Goal: Information Seeking & Learning: Find specific fact

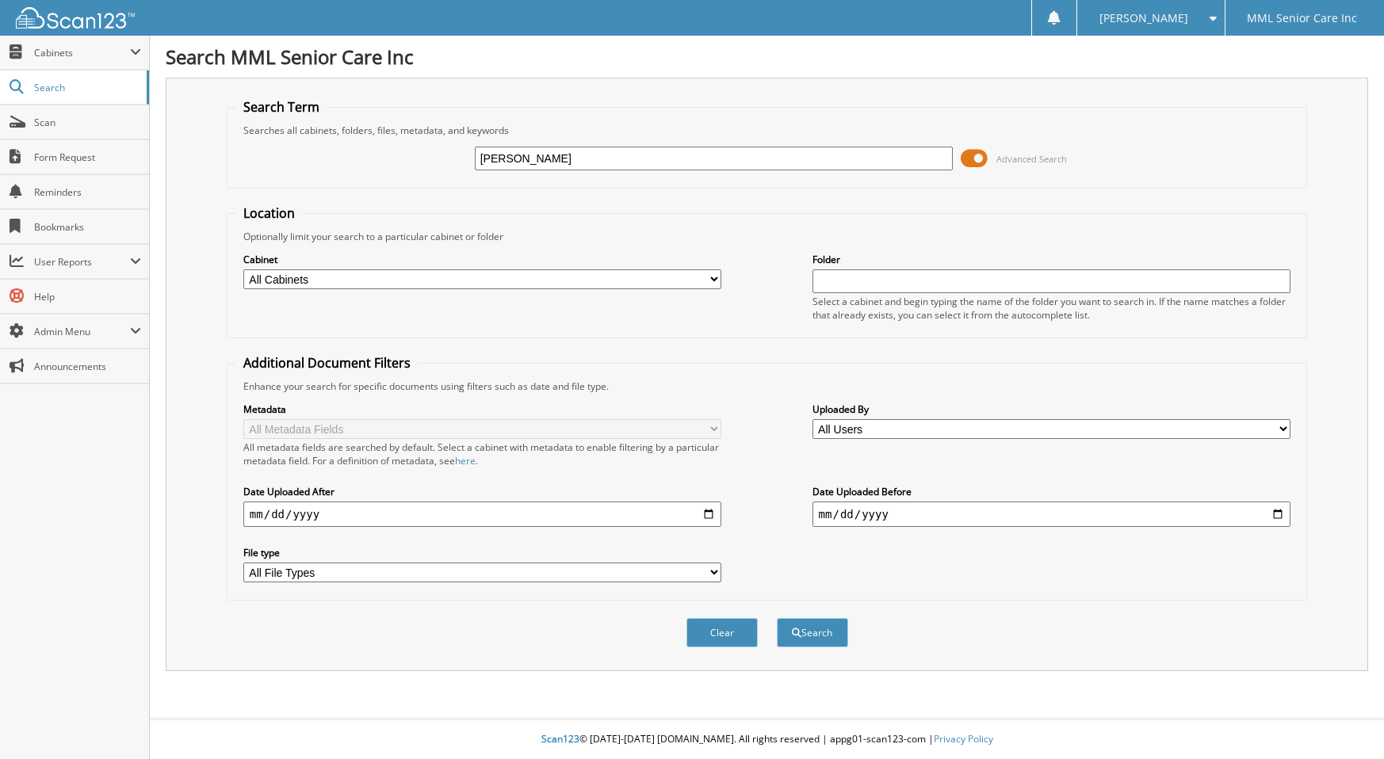
type input "[PERSON_NAME]"
click at [777, 618] on button "Search" at bounding box center [812, 632] width 71 height 29
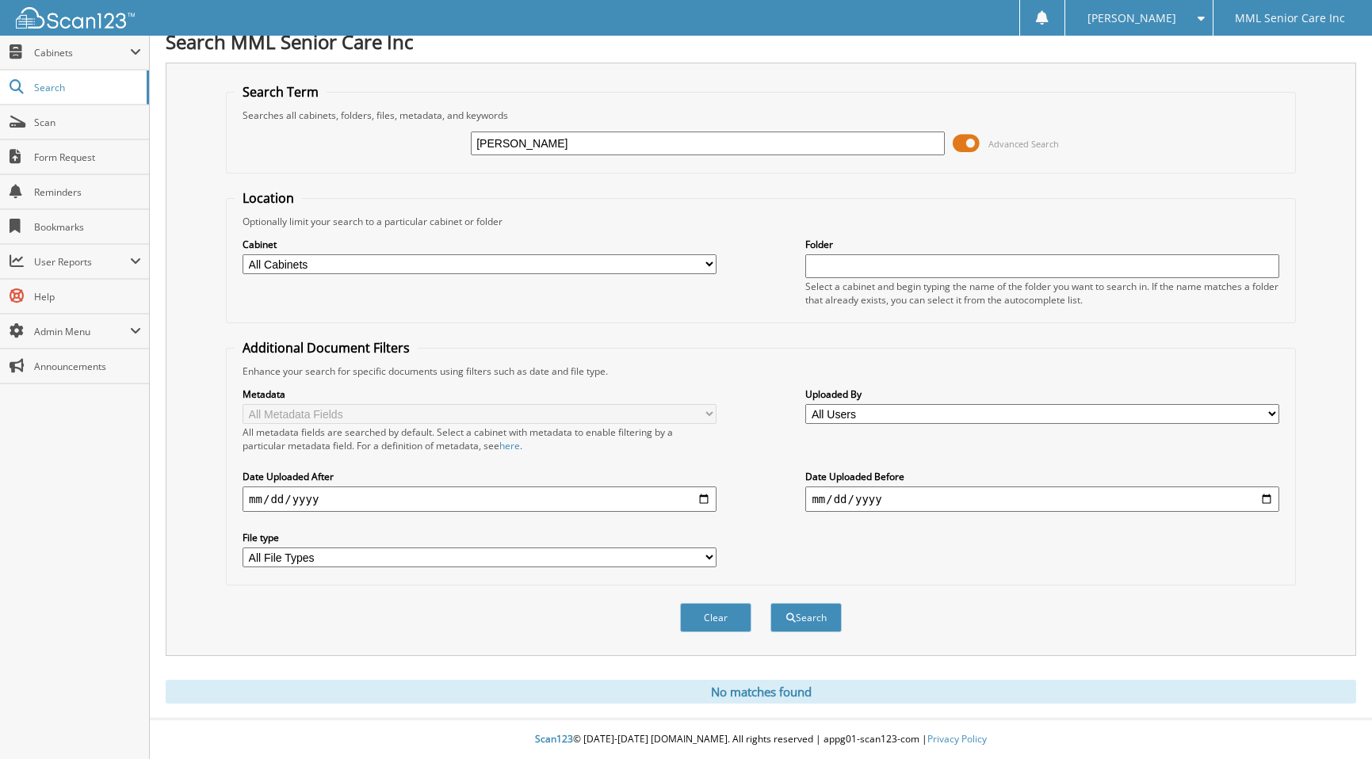
click at [521, 145] on input "[PERSON_NAME]" at bounding box center [708, 144] width 474 height 24
drag, startPoint x: 522, startPoint y: 145, endPoint x: 598, endPoint y: 129, distance: 76.9
click at [591, 144] on input "Nancy Del Cid" at bounding box center [708, 144] width 474 height 24
type input "Nanc"
click at [770, 603] on button "Search" at bounding box center [805, 617] width 71 height 29
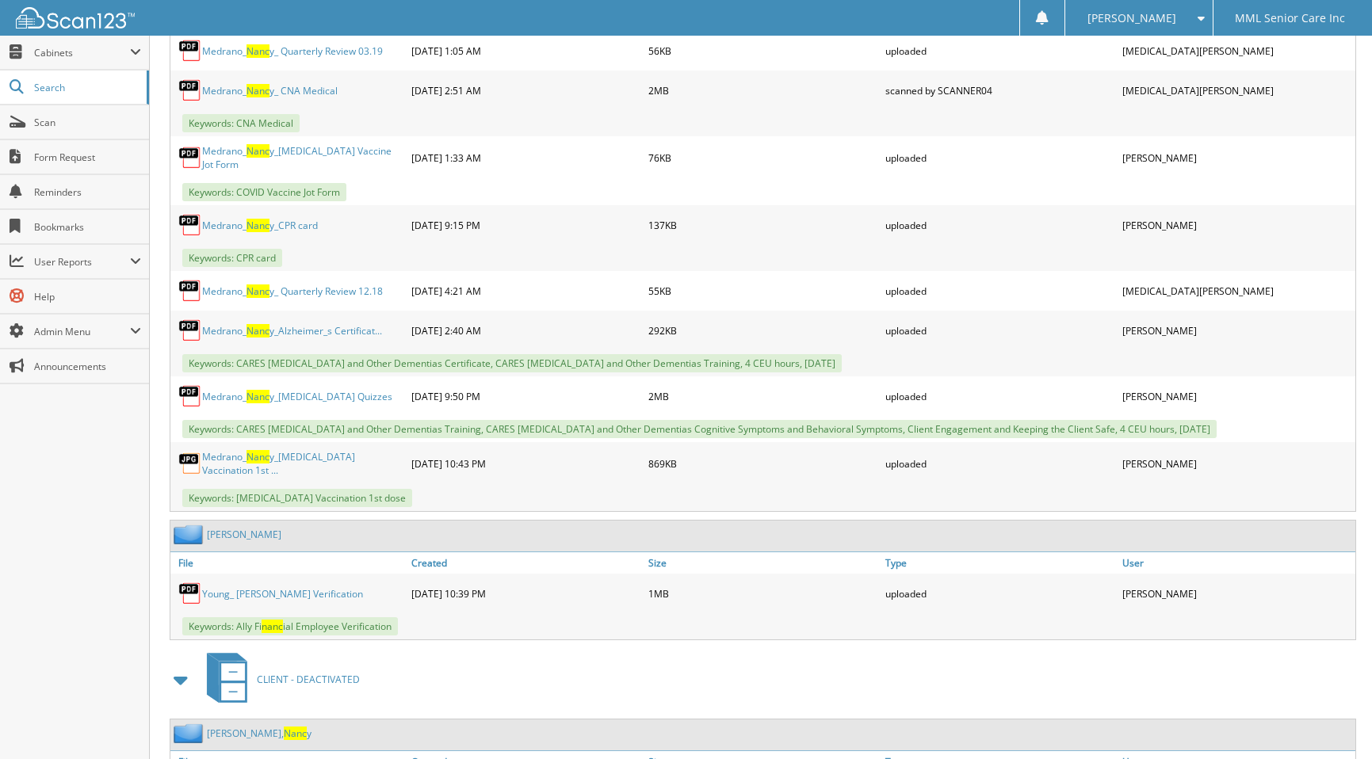
scroll to position [1371, 0]
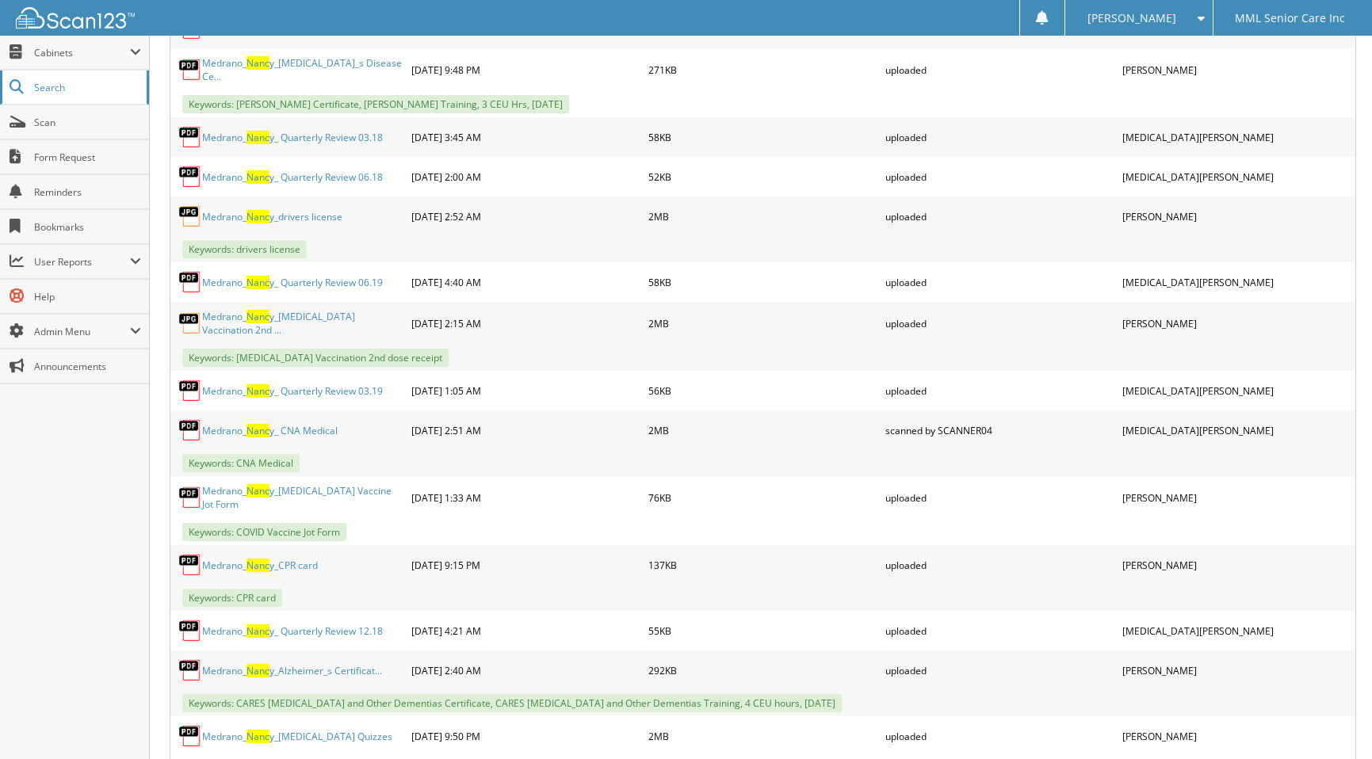
click at [72, 90] on span "Search" at bounding box center [86, 87] width 105 height 13
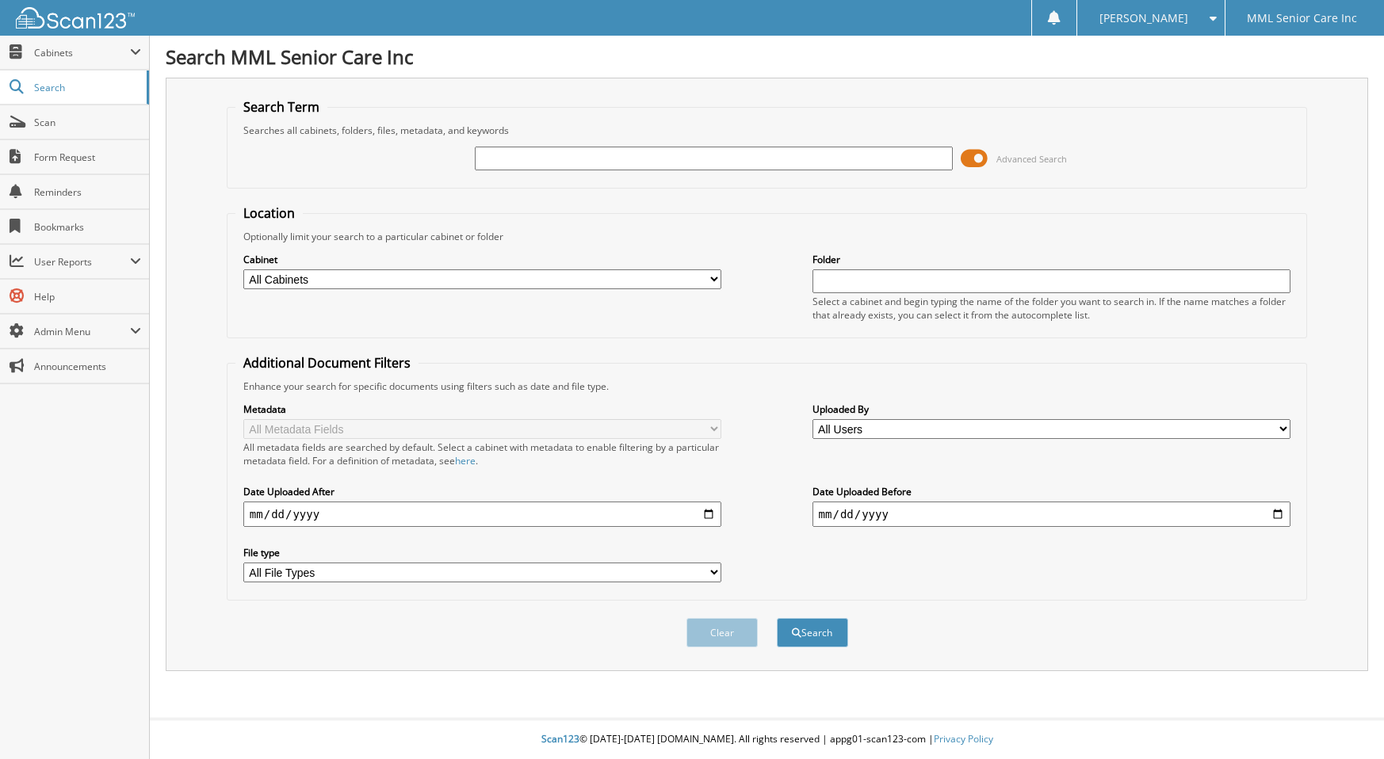
click at [502, 162] on input "text" at bounding box center [714, 159] width 479 height 24
paste input "Nancy"
type input "Nancy"
click at [809, 632] on button "Search" at bounding box center [812, 632] width 71 height 29
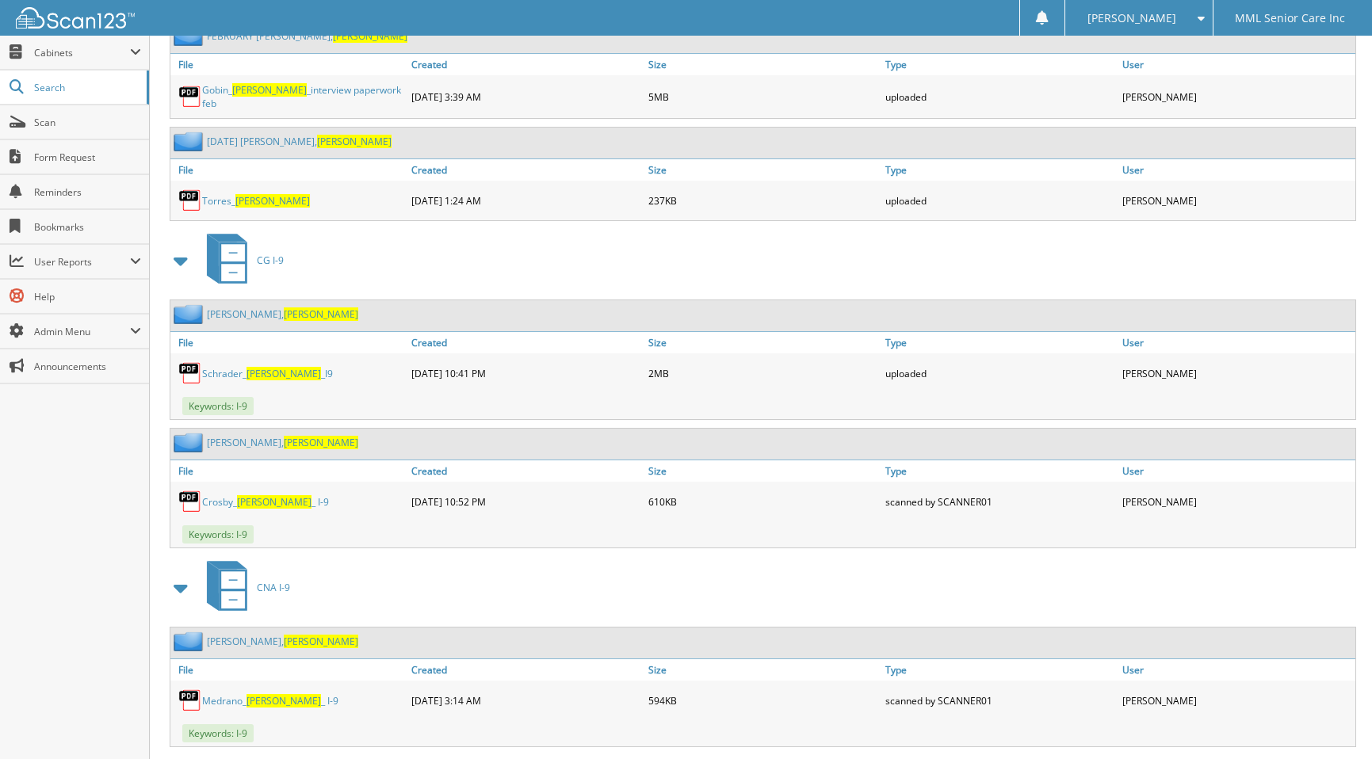
scroll to position [12885, 0]
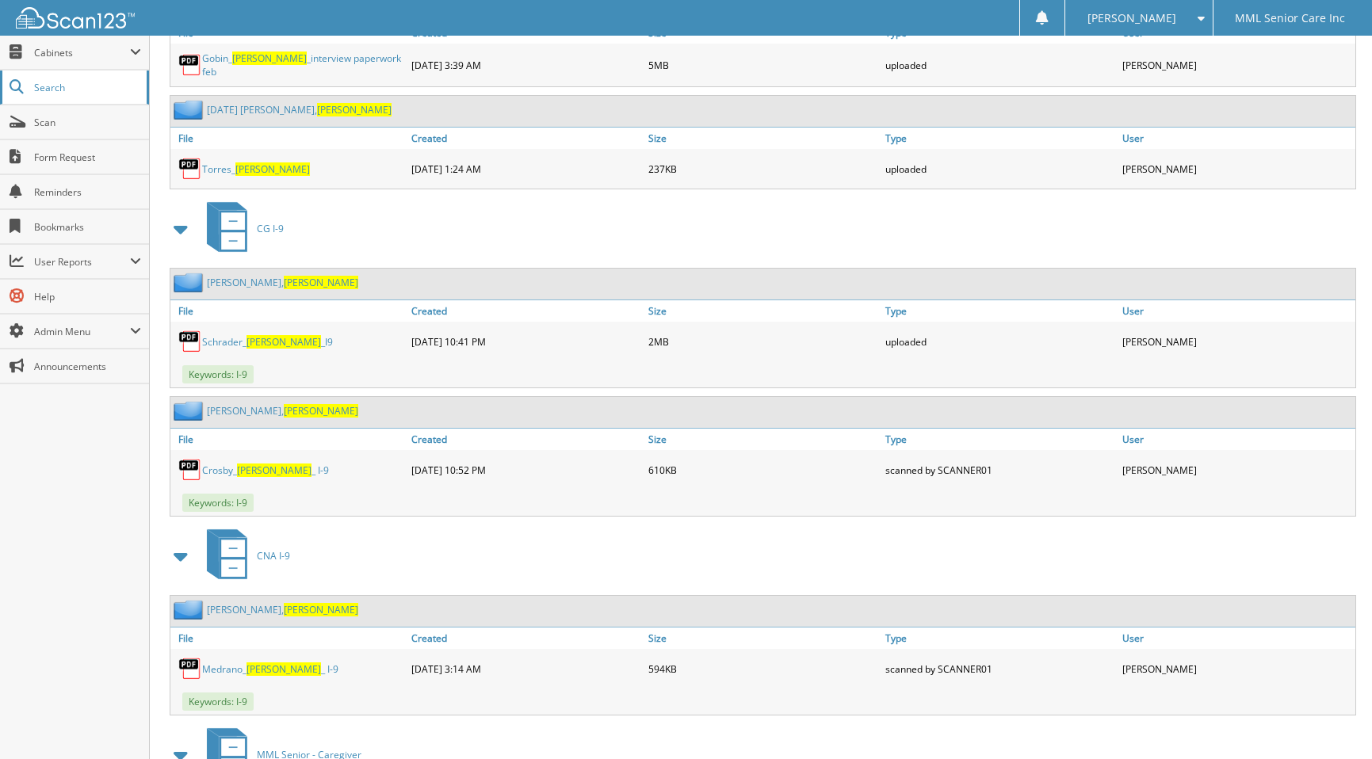
click at [52, 87] on span "Search" at bounding box center [86, 87] width 105 height 13
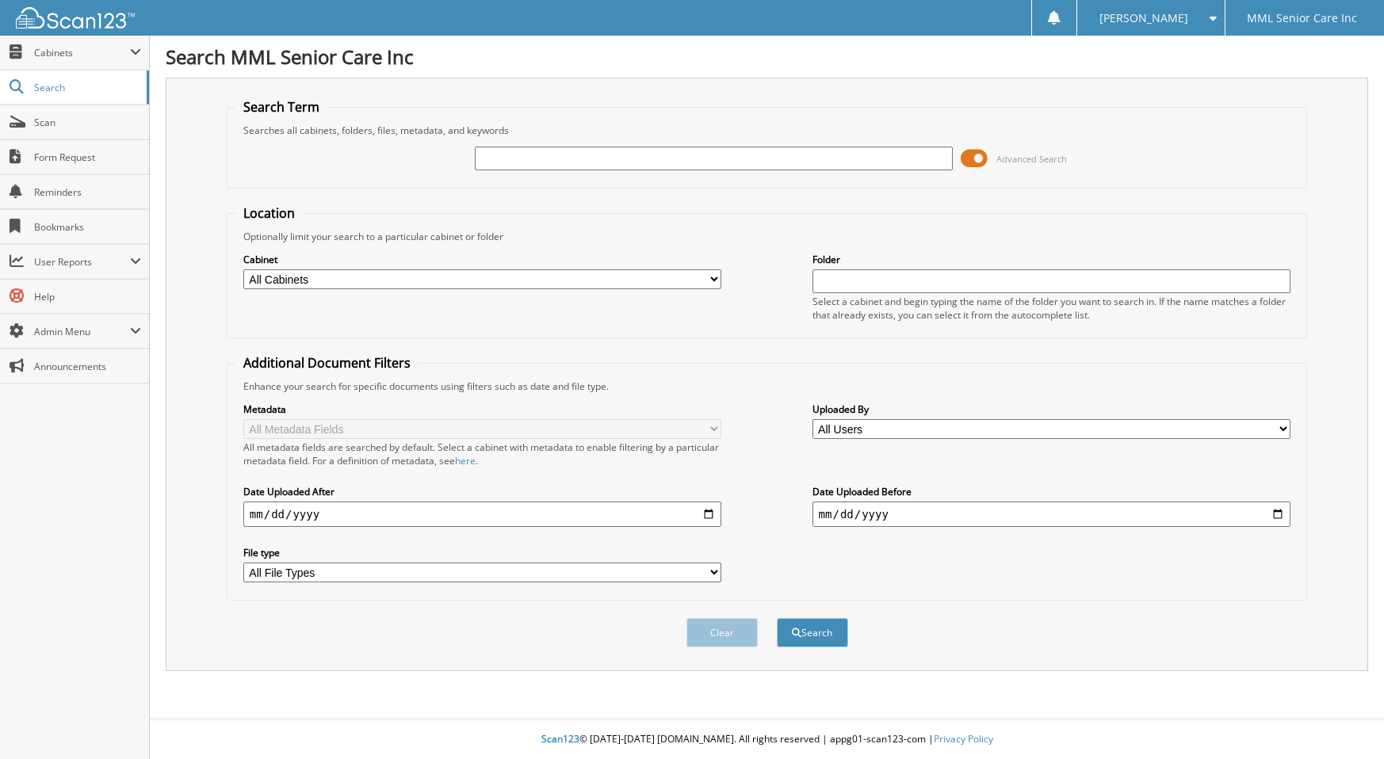
click at [714, 158] on input "text" at bounding box center [714, 159] width 479 height 24
type input "Nancy Del Cid"
click at [777, 618] on button "Search" at bounding box center [812, 632] width 71 height 29
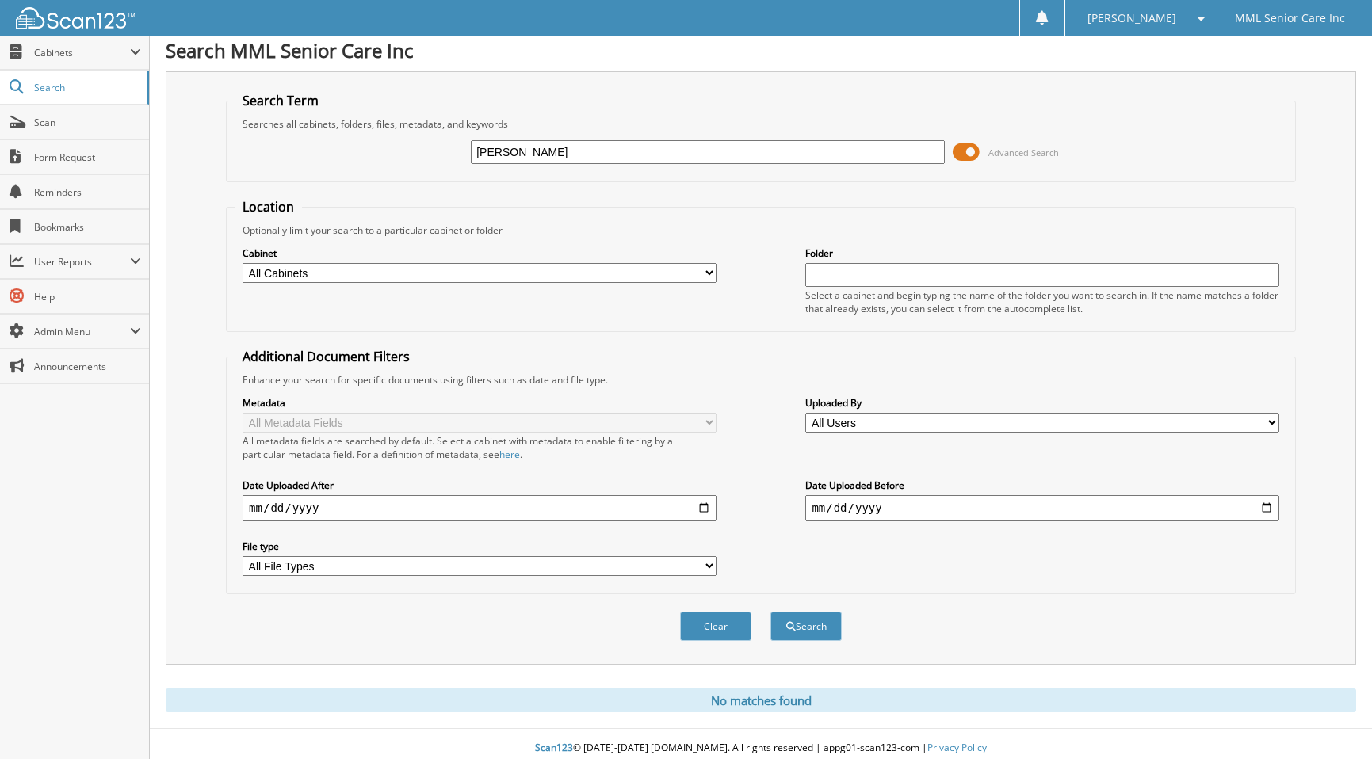
scroll to position [15, 0]
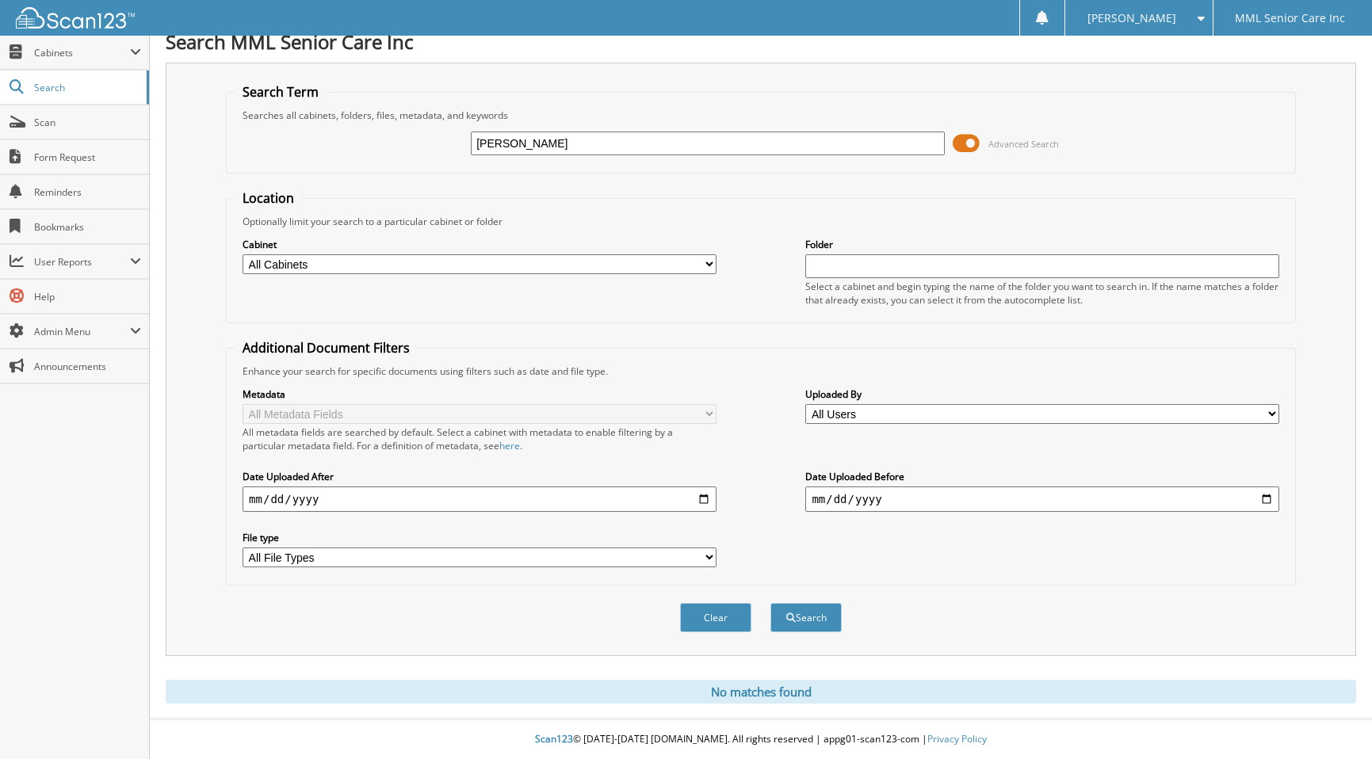
click at [574, 147] on input "[PERSON_NAME]" at bounding box center [708, 144] width 474 height 24
click at [40, 87] on span "Search" at bounding box center [86, 87] width 105 height 13
click at [491, 143] on input "Nancy Del Cid" at bounding box center [708, 144] width 474 height 24
click at [492, 143] on input "Nancy Del Cid" at bounding box center [708, 144] width 474 height 24
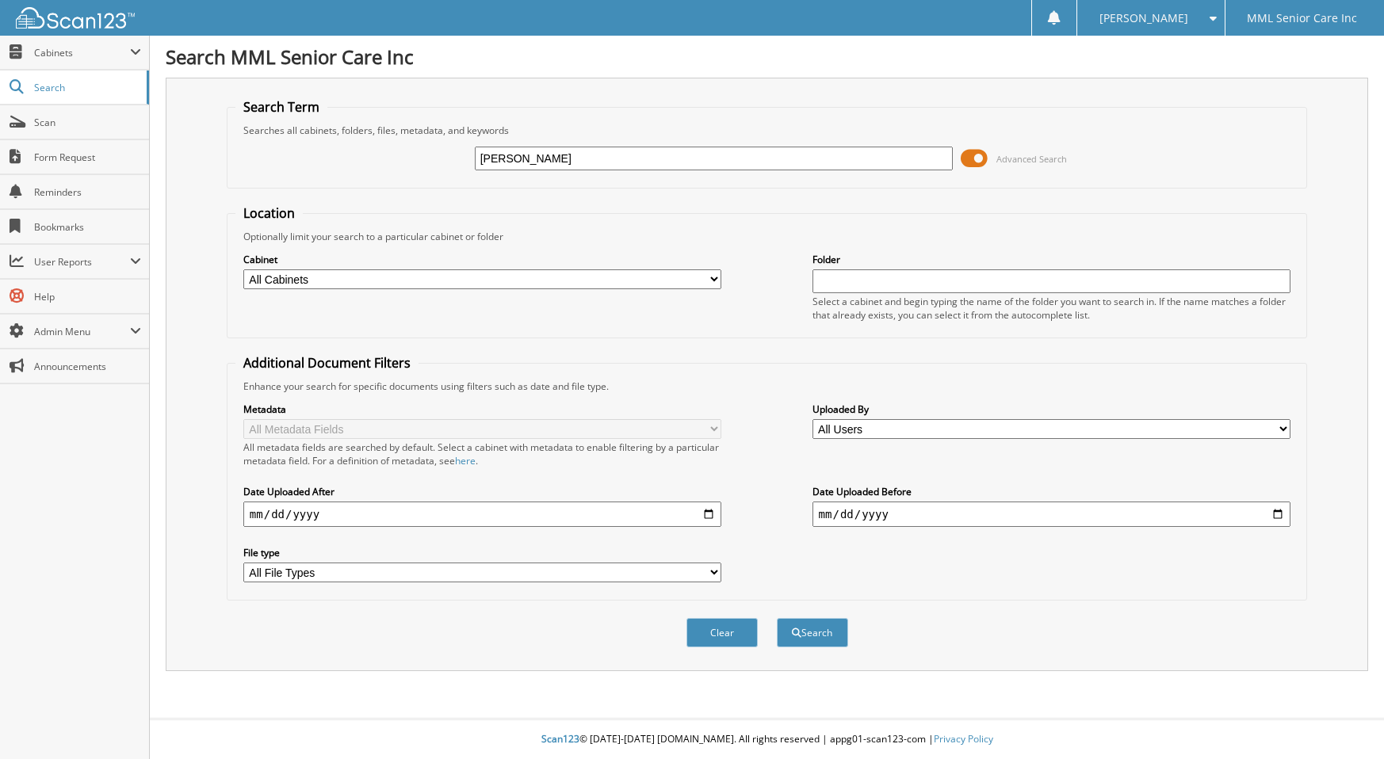
type input "[PERSON_NAME]"
click at [777, 618] on button "Search" at bounding box center [812, 632] width 71 height 29
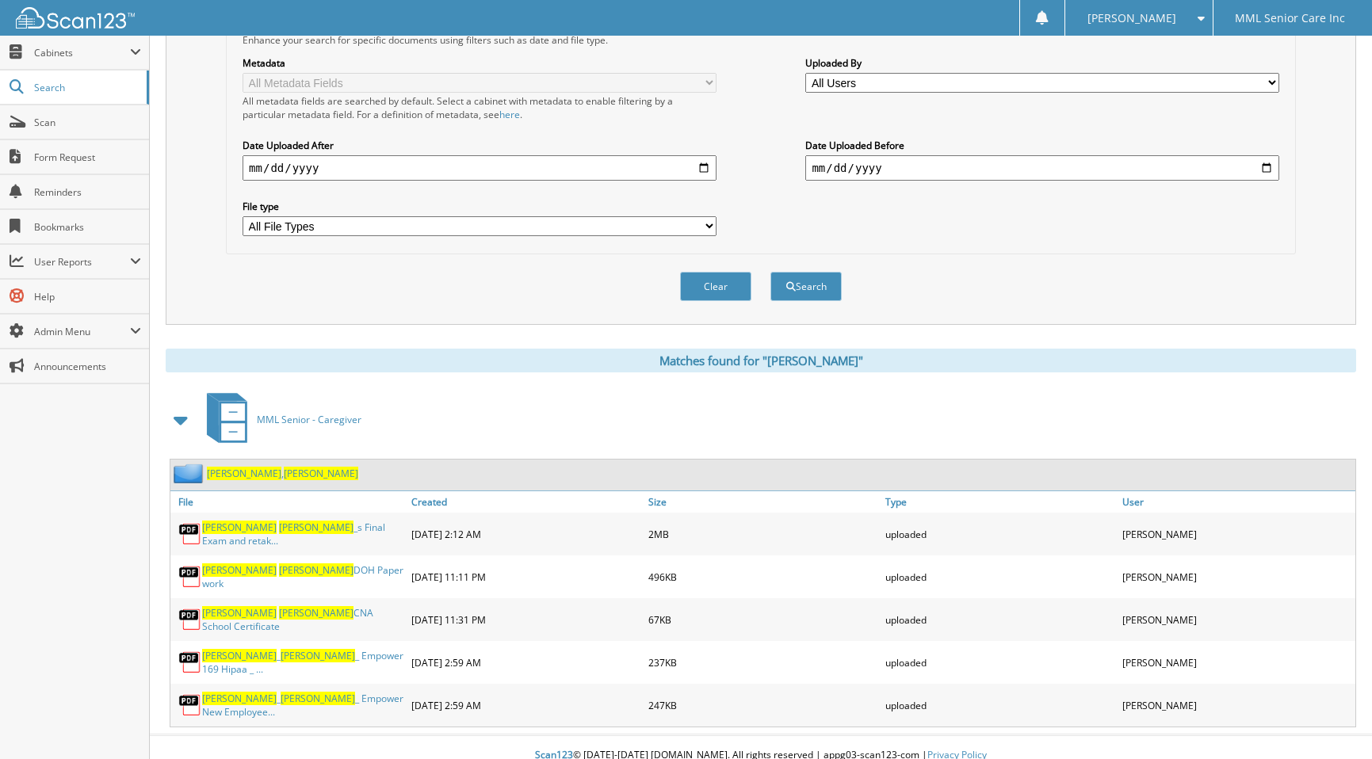
click at [284, 475] on span "[PERSON_NAME]" at bounding box center [321, 473] width 74 height 13
